Goal: Task Accomplishment & Management: Use online tool/utility

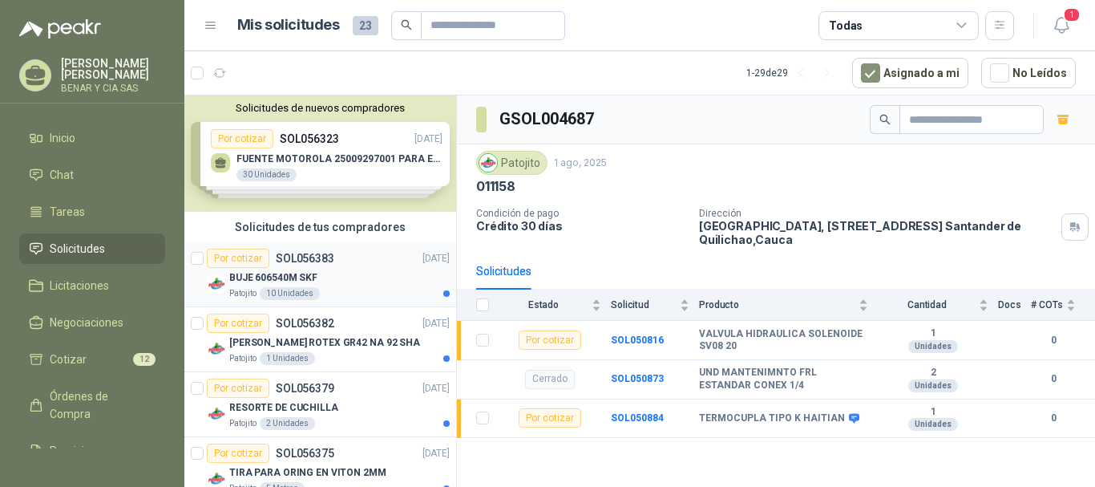
click at [246, 261] on div "Por cotizar" at bounding box center [238, 258] width 63 height 19
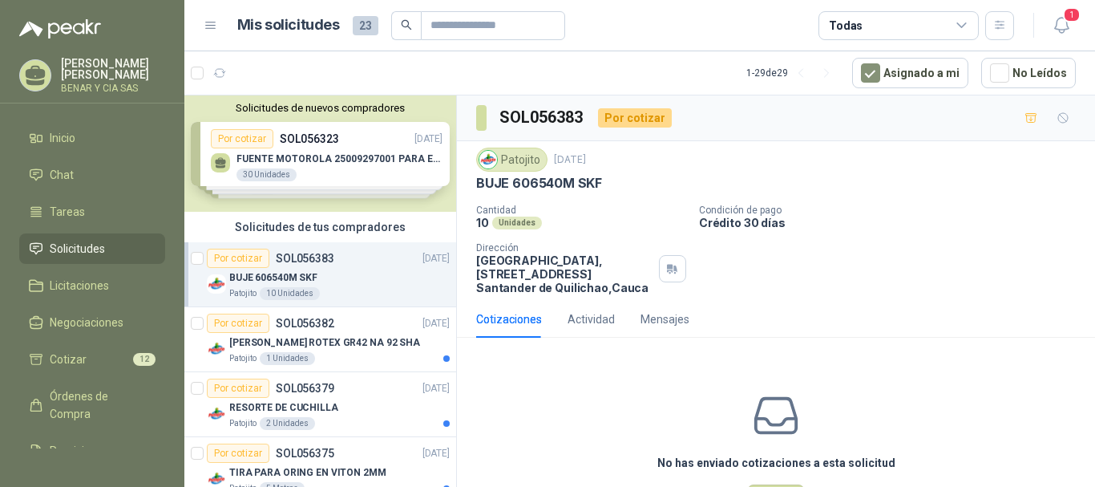
click at [629, 116] on div "Por cotizar" at bounding box center [635, 117] width 74 height 19
click at [515, 318] on div "Cotizaciones" at bounding box center [509, 319] width 66 height 18
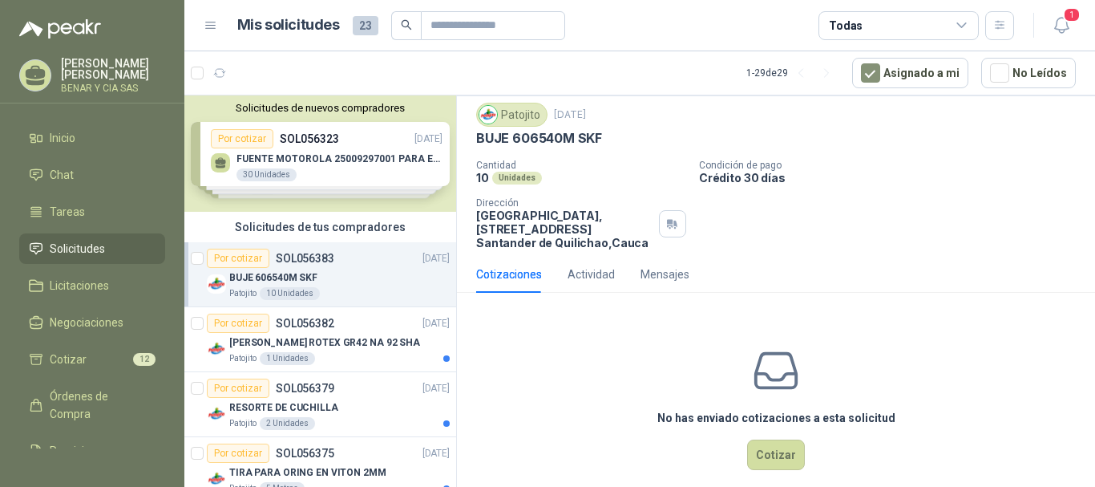
scroll to position [63, 0]
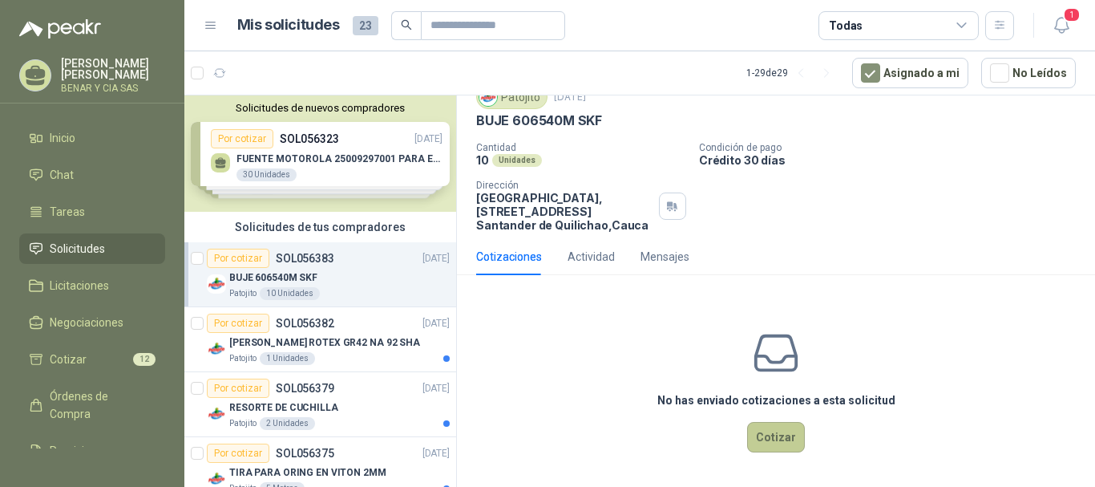
click at [768, 438] on button "Cotizar" at bounding box center [776, 437] width 58 height 30
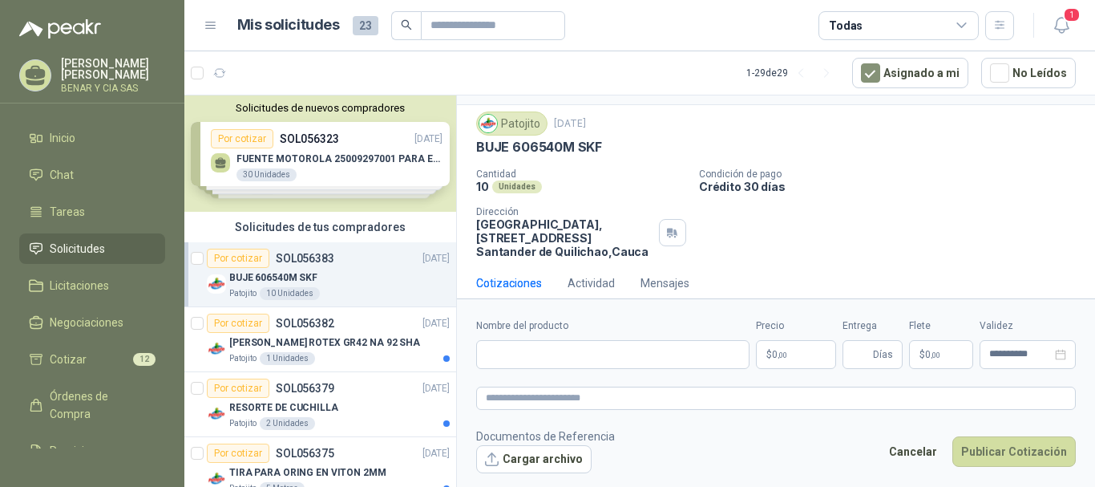
scroll to position [52, 0]
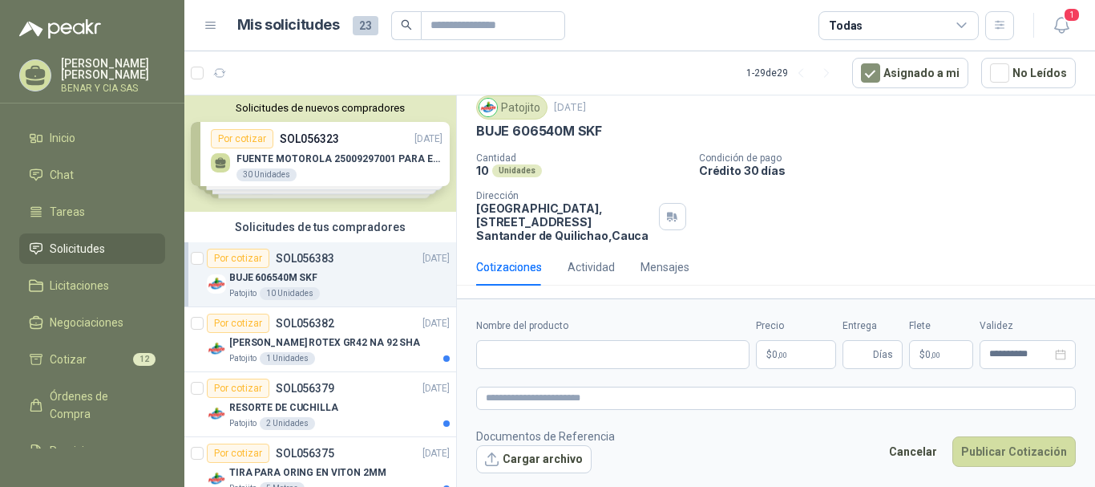
click at [231, 256] on div "Por cotizar" at bounding box center [238, 258] width 63 height 19
click at [256, 322] on div "Por cotizar" at bounding box center [238, 322] width 63 height 19
